Goal: Task Accomplishment & Management: Use online tool/utility

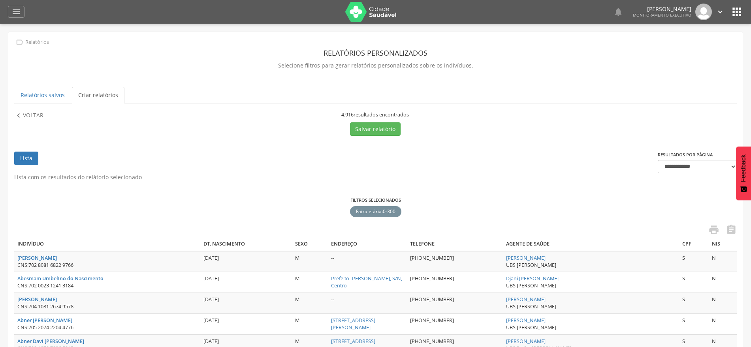
click at [735, 8] on icon "" at bounding box center [736, 12] width 13 height 13
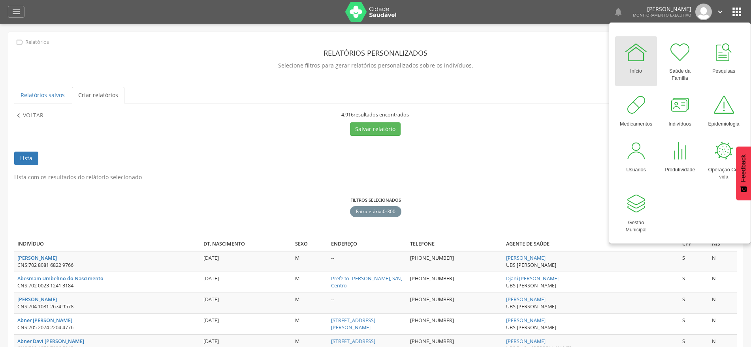
click at [646, 61] on div at bounding box center [636, 52] width 24 height 24
click at [14, 13] on icon "" at bounding box center [15, 11] width 9 height 9
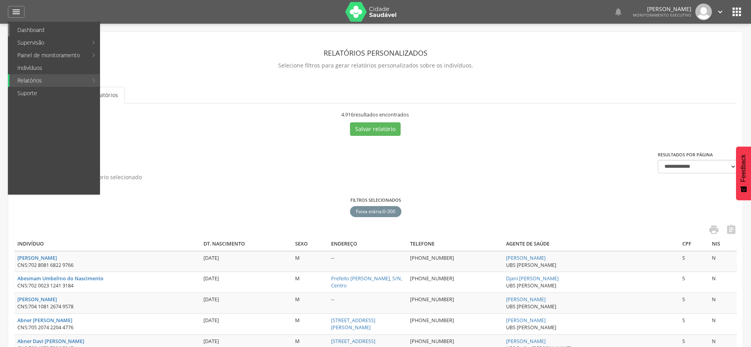
click at [24, 34] on link "Dashboard" at bounding box center [54, 30] width 90 height 13
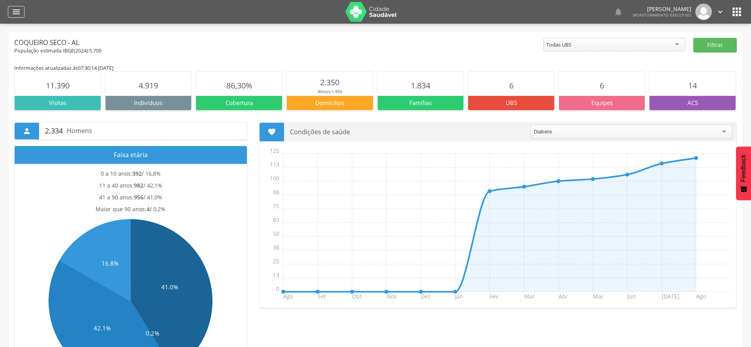
click at [16, 4] on div " Dashboard Supervisão Produtividade Mapa da cidade Mapa de cobertura Ranking A…" at bounding box center [375, 12] width 735 height 24
click at [15, 13] on icon "" at bounding box center [15, 11] width 9 height 9
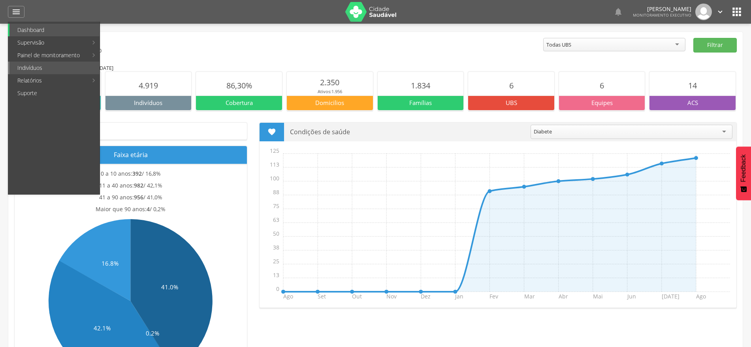
drag, startPoint x: 44, startPoint y: 81, endPoint x: 74, endPoint y: 73, distance: 31.0
click at [50, 81] on link "Relatórios" at bounding box center [48, 80] width 78 height 13
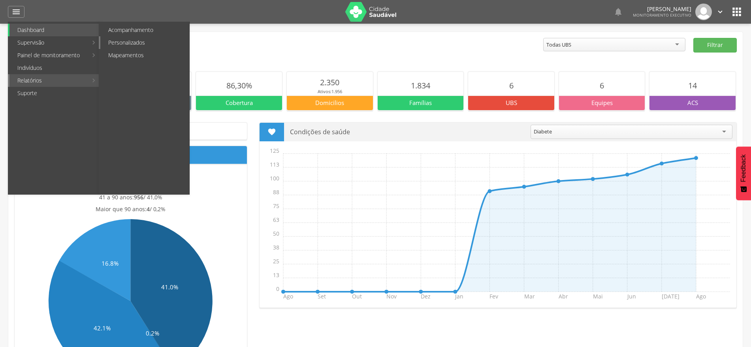
click at [120, 46] on link "Personalizados" at bounding box center [144, 42] width 89 height 13
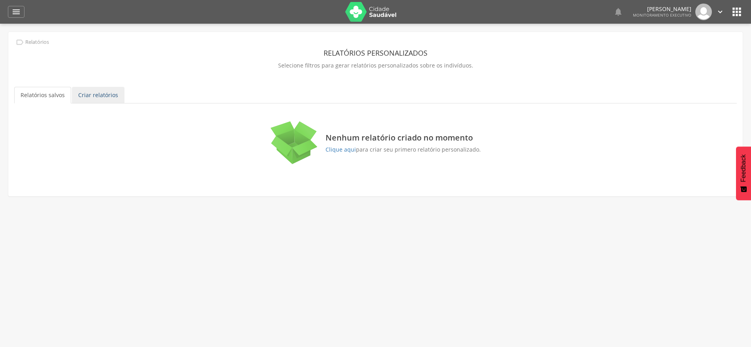
click at [102, 93] on link "Criar relatórios" at bounding box center [98, 95] width 53 height 17
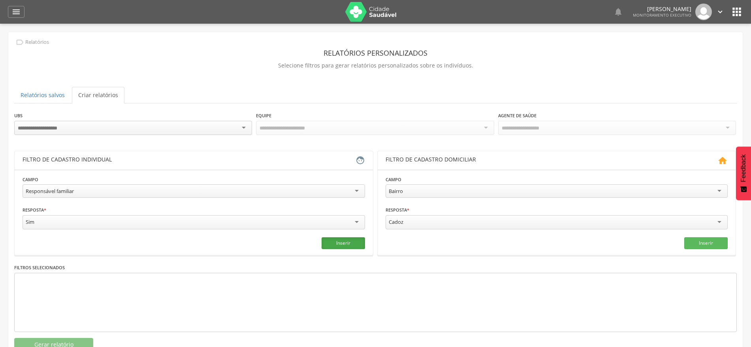
click at [345, 239] on button "Inserir" at bounding box center [342, 243] width 43 height 12
click at [80, 342] on button "Gerar relatório" at bounding box center [53, 344] width 79 height 13
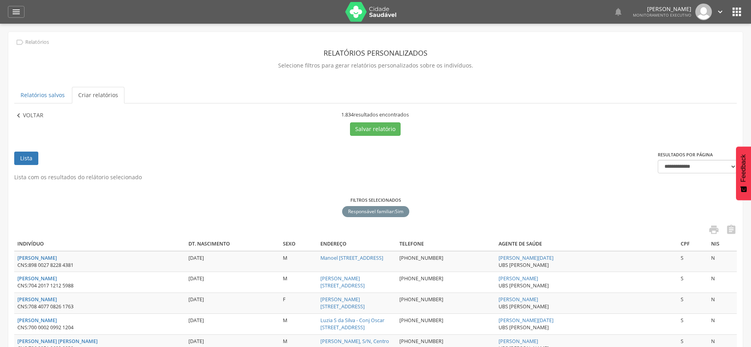
click at [34, 115] on p "Voltar" at bounding box center [33, 115] width 21 height 9
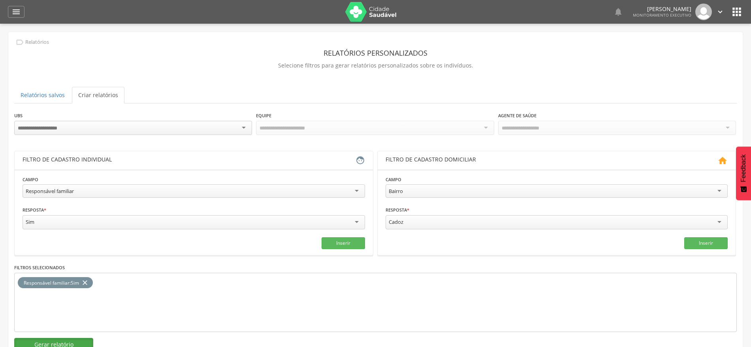
click at [54, 340] on button "Gerar relatório" at bounding box center [53, 344] width 79 height 13
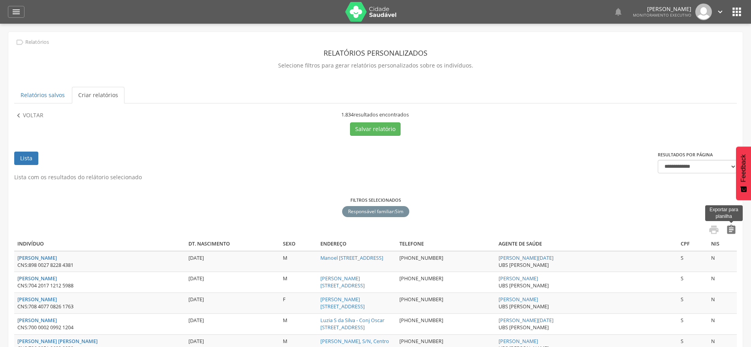
click at [733, 232] on icon "" at bounding box center [730, 229] width 11 height 11
click at [21, 114] on icon "" at bounding box center [18, 115] width 9 height 9
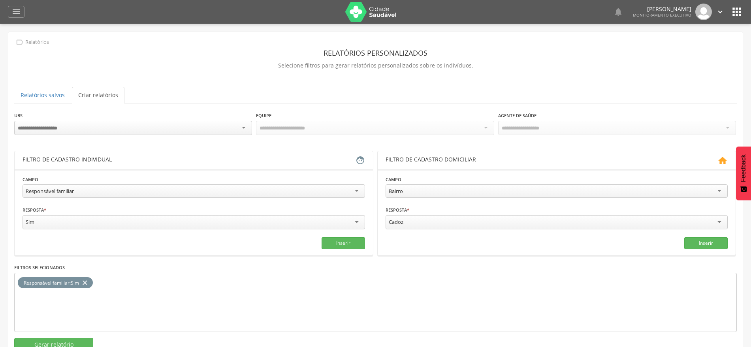
click at [271, 190] on div "Responsável familiar" at bounding box center [194, 190] width 342 height 13
click at [133, 222] on input "text" at bounding box center [107, 221] width 169 height 13
type input "*"
click at [226, 221] on input "text" at bounding box center [279, 221] width 169 height 13
type input "***"
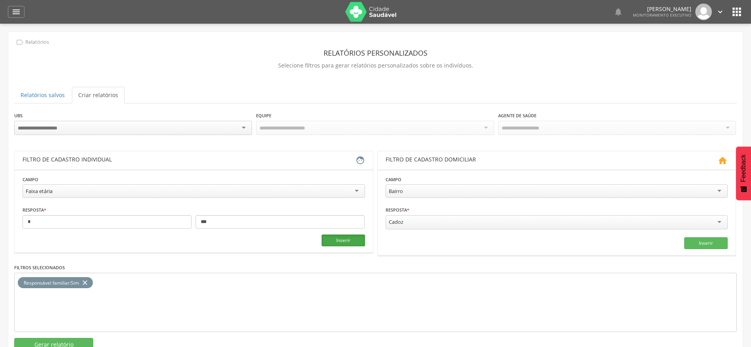
drag, startPoint x: 343, startPoint y: 244, endPoint x: 240, endPoint y: 231, distance: 103.8
click at [343, 244] on button "Inserir" at bounding box center [342, 241] width 43 height 12
click at [84, 284] on icon "close" at bounding box center [85, 282] width 8 height 11
click at [79, 343] on button "Gerar relatório" at bounding box center [53, 344] width 79 height 13
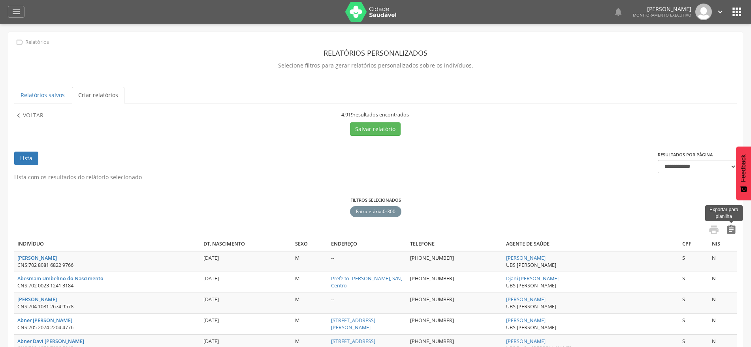
click at [731, 234] on icon "" at bounding box center [730, 229] width 11 height 11
